Goal: Information Seeking & Learning: Find specific fact

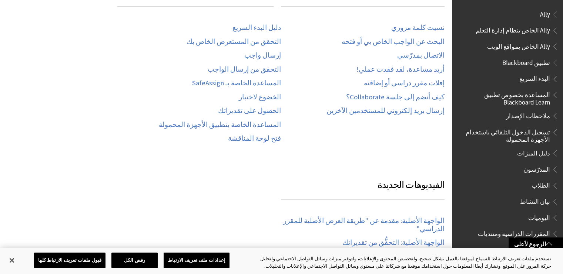
scroll to position [703, 0]
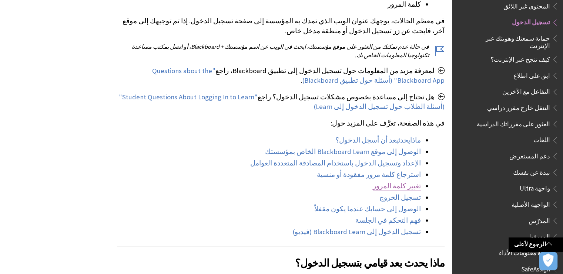
scroll to position [222, 0]
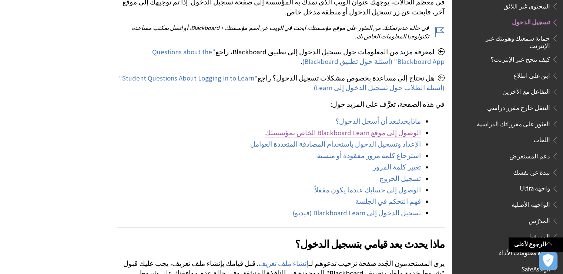
click at [407, 133] on link "الوصول إلى موقع Blackboard Learn الخاص بمؤسستك" at bounding box center [343, 133] width 156 height 9
click at [410, 134] on link "الوصول إلى موقع Blackboard Learn الخاص بمؤسستك" at bounding box center [343, 133] width 156 height 9
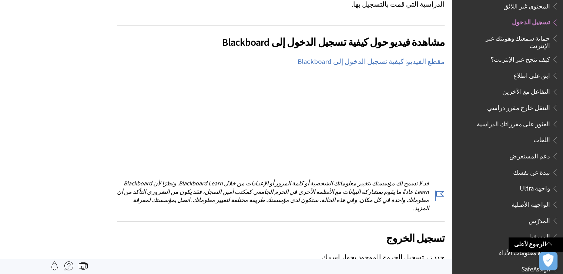
scroll to position [518, 0]
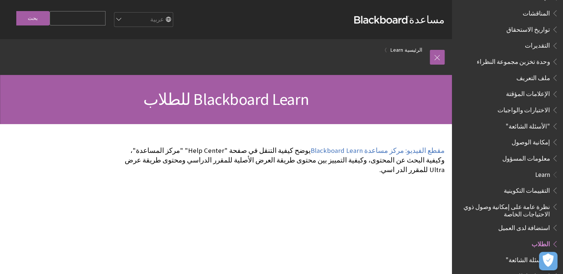
click at [93, 20] on input "Search Query" at bounding box center [78, 18] width 56 height 14
type input "grades"
click at [16, 11] on input "بحث" at bounding box center [32, 18] width 33 height 14
click at [32, 18] on input "بحث" at bounding box center [32, 18] width 33 height 14
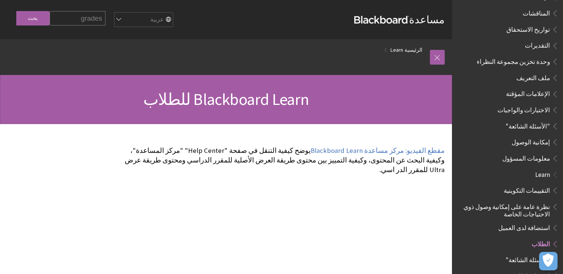
click at [35, 16] on input "بحث" at bounding box center [32, 18] width 33 height 14
click at [92, 15] on input "grades" at bounding box center [78, 18] width 56 height 14
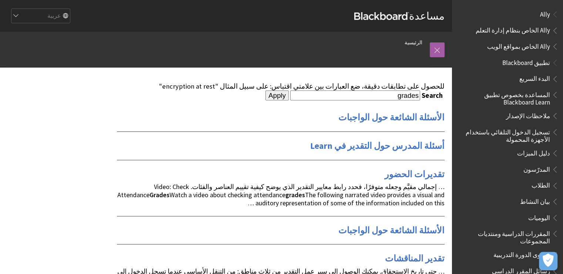
click at [288, 98] on input "Apply" at bounding box center [276, 96] width 23 height 10
click at [435, 51] on link at bounding box center [436, 50] width 15 height 15
